Goal: Information Seeking & Learning: Learn about a topic

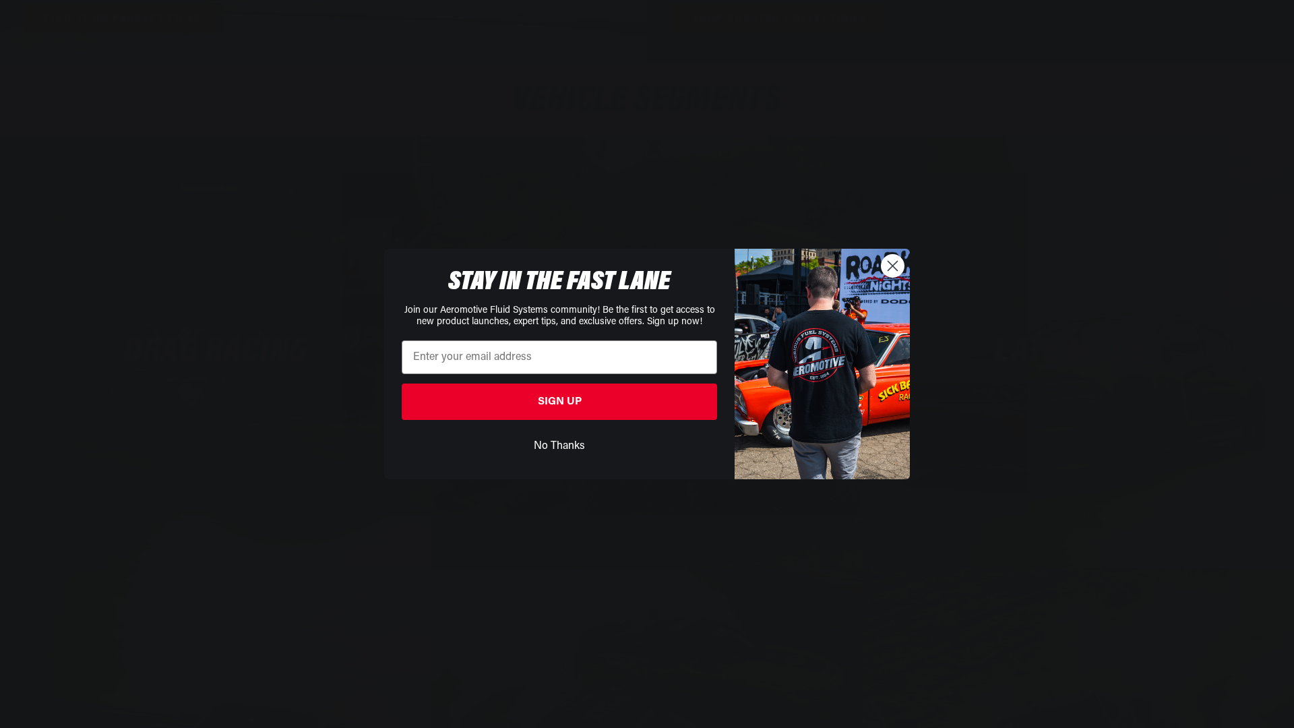
scroll to position [0, 519]
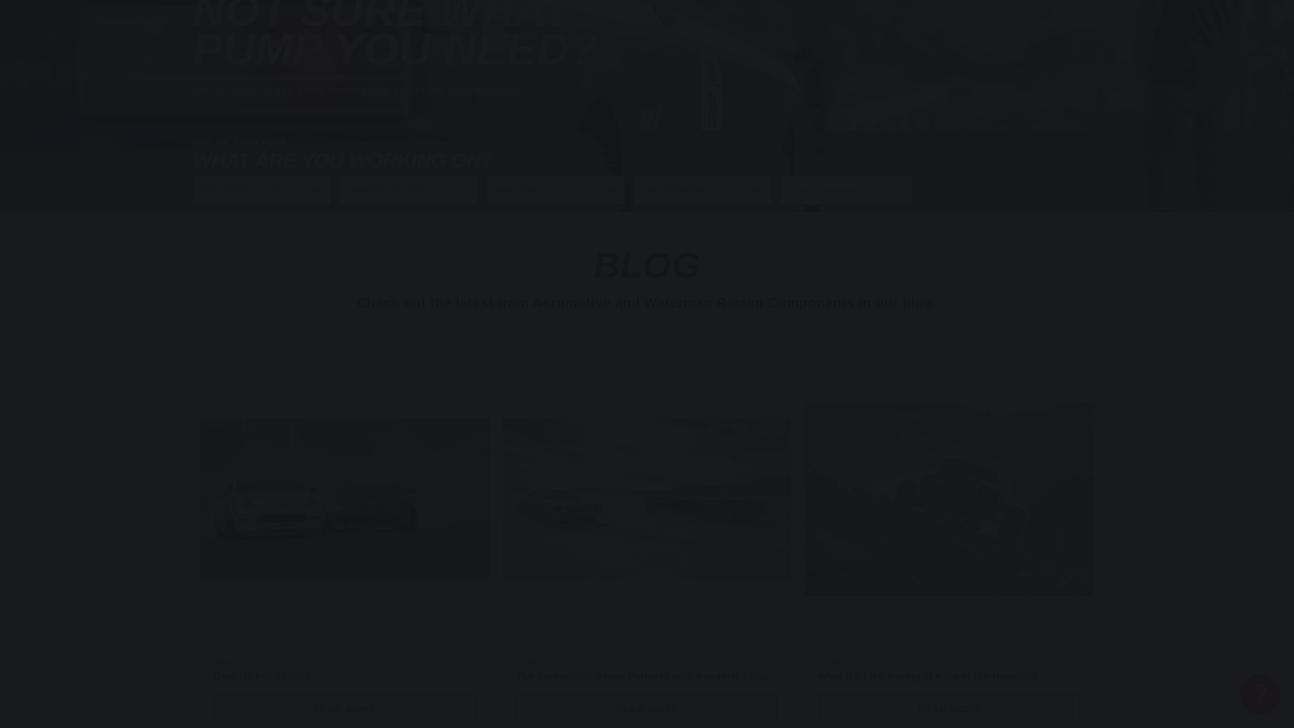
scroll to position [2706, 0]
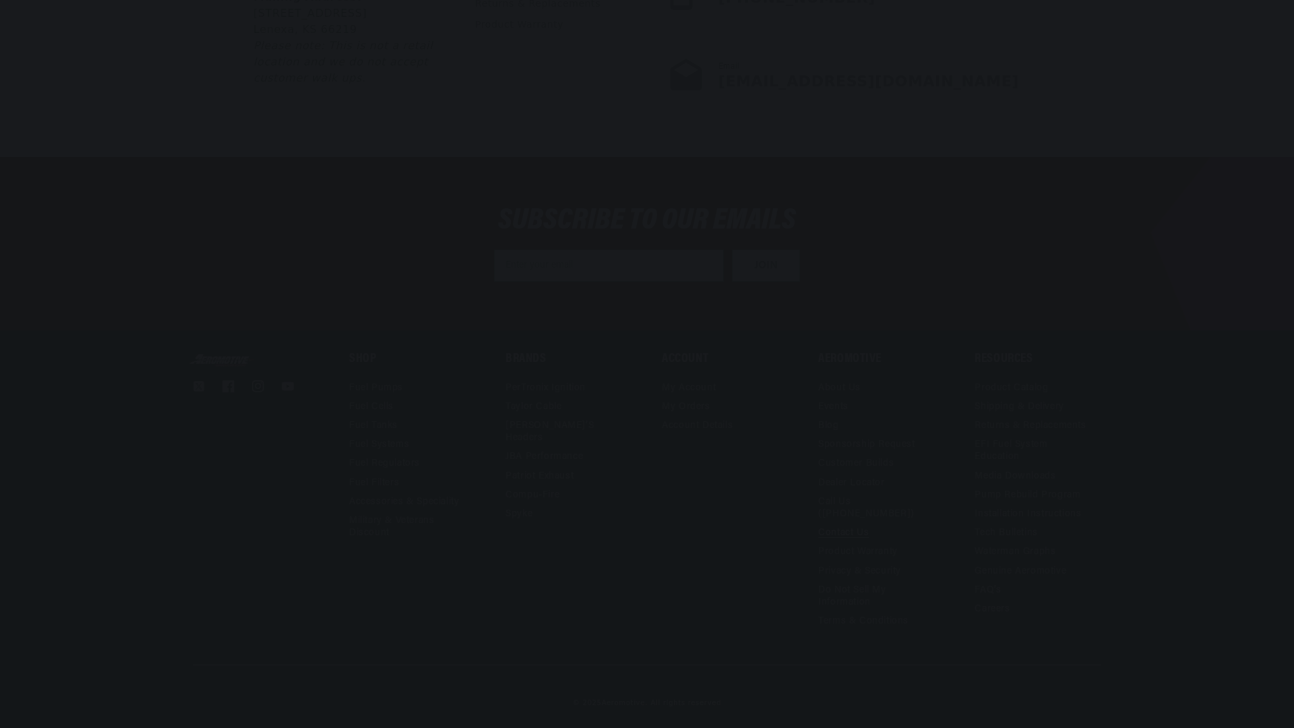
scroll to position [0, 519]
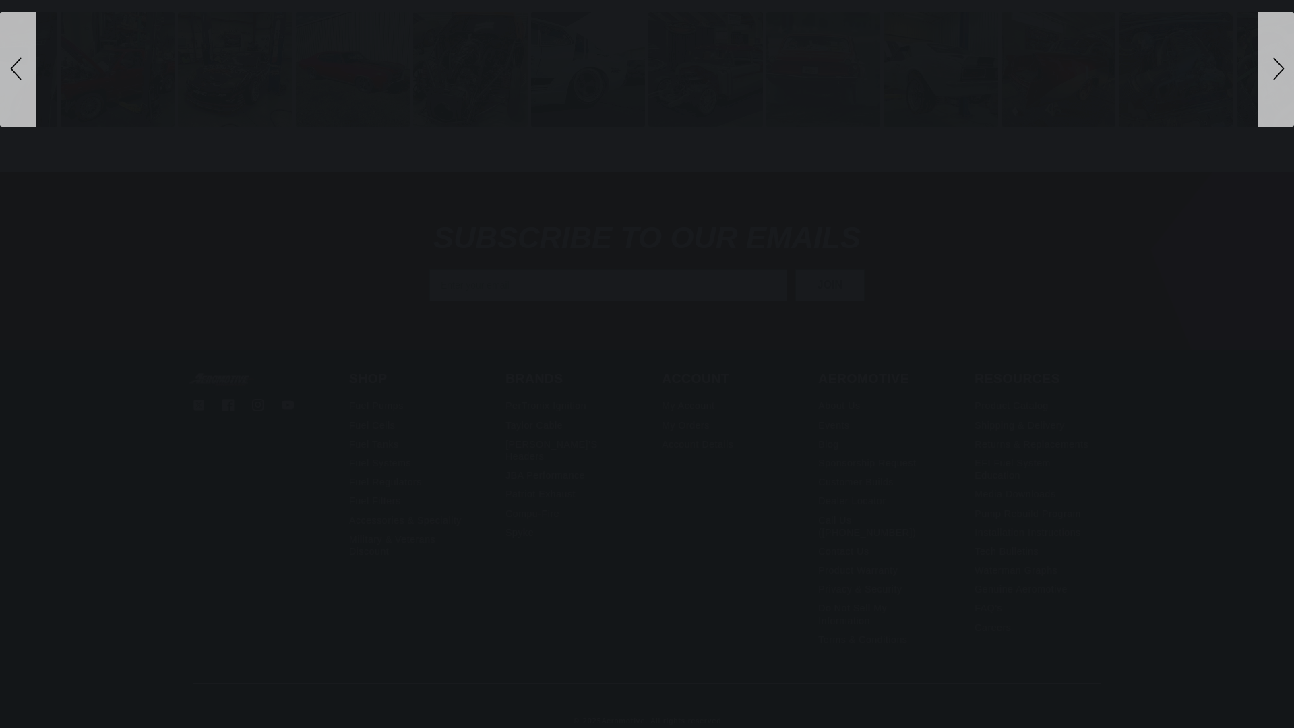
scroll to position [0, 519]
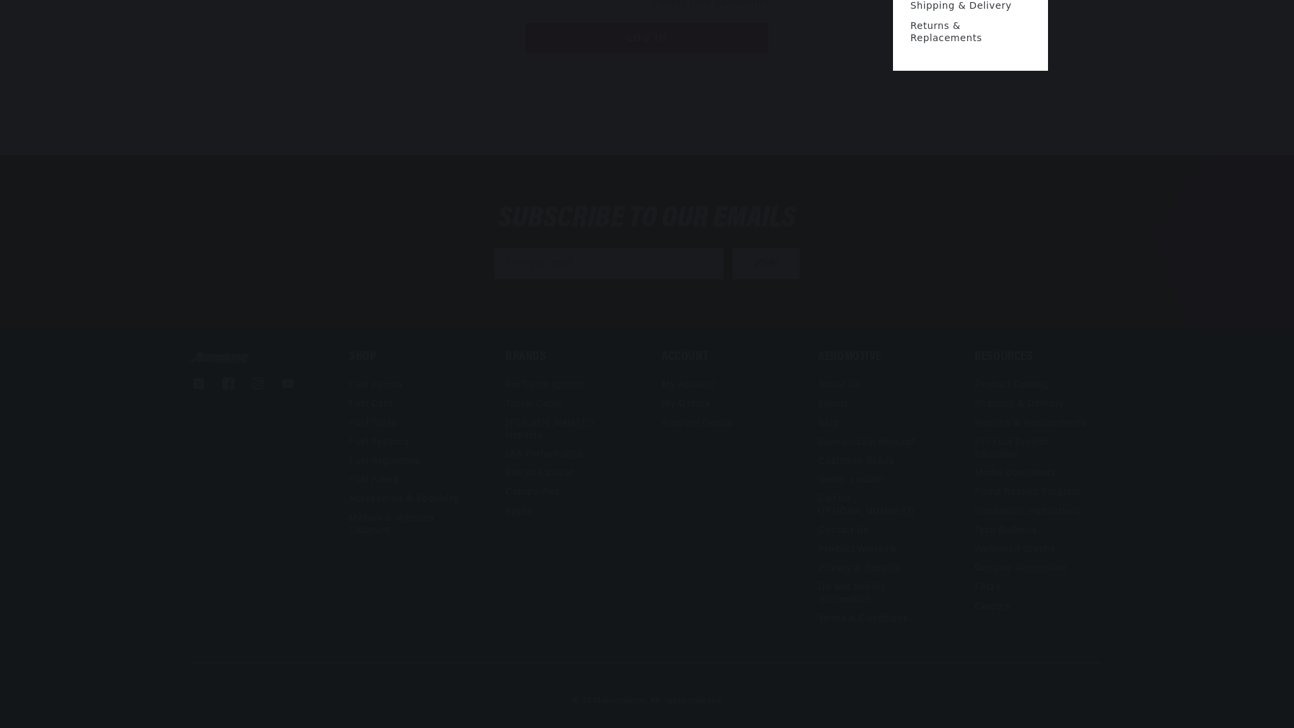
scroll to position [0, 519]
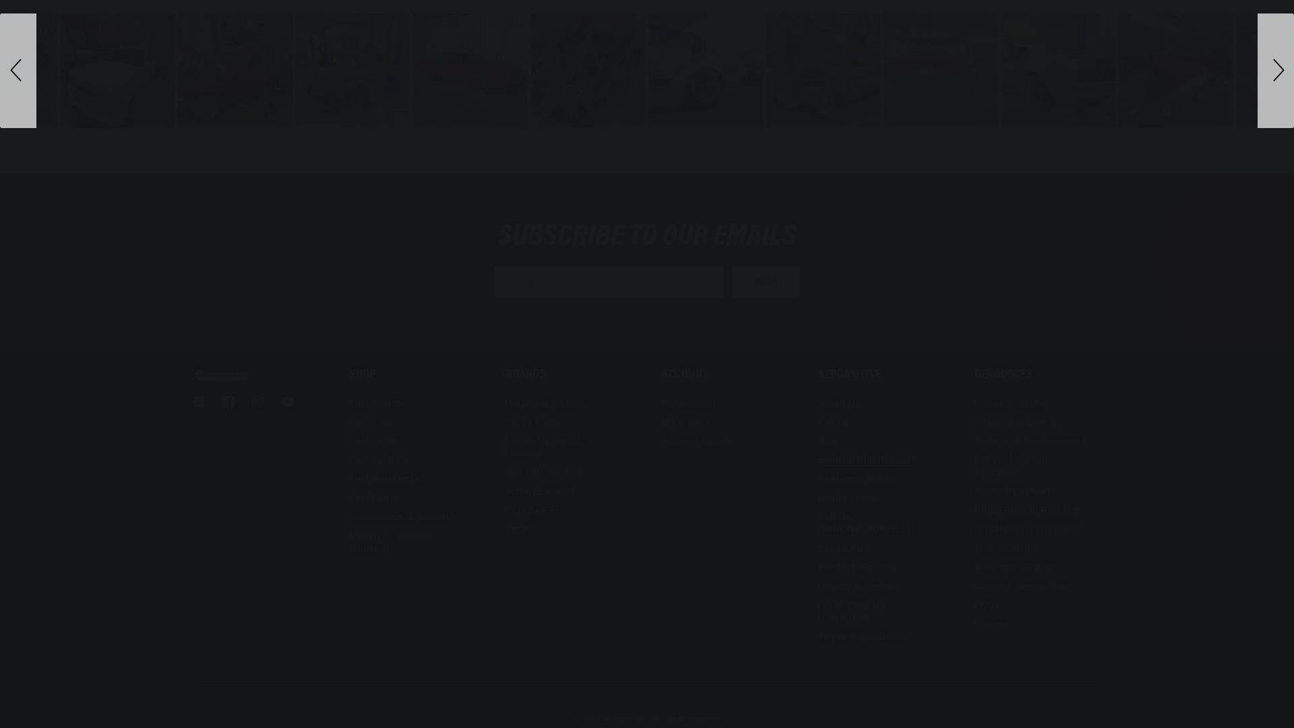
scroll to position [0, 519]
